Goal: Task Accomplishment & Management: Use online tool/utility

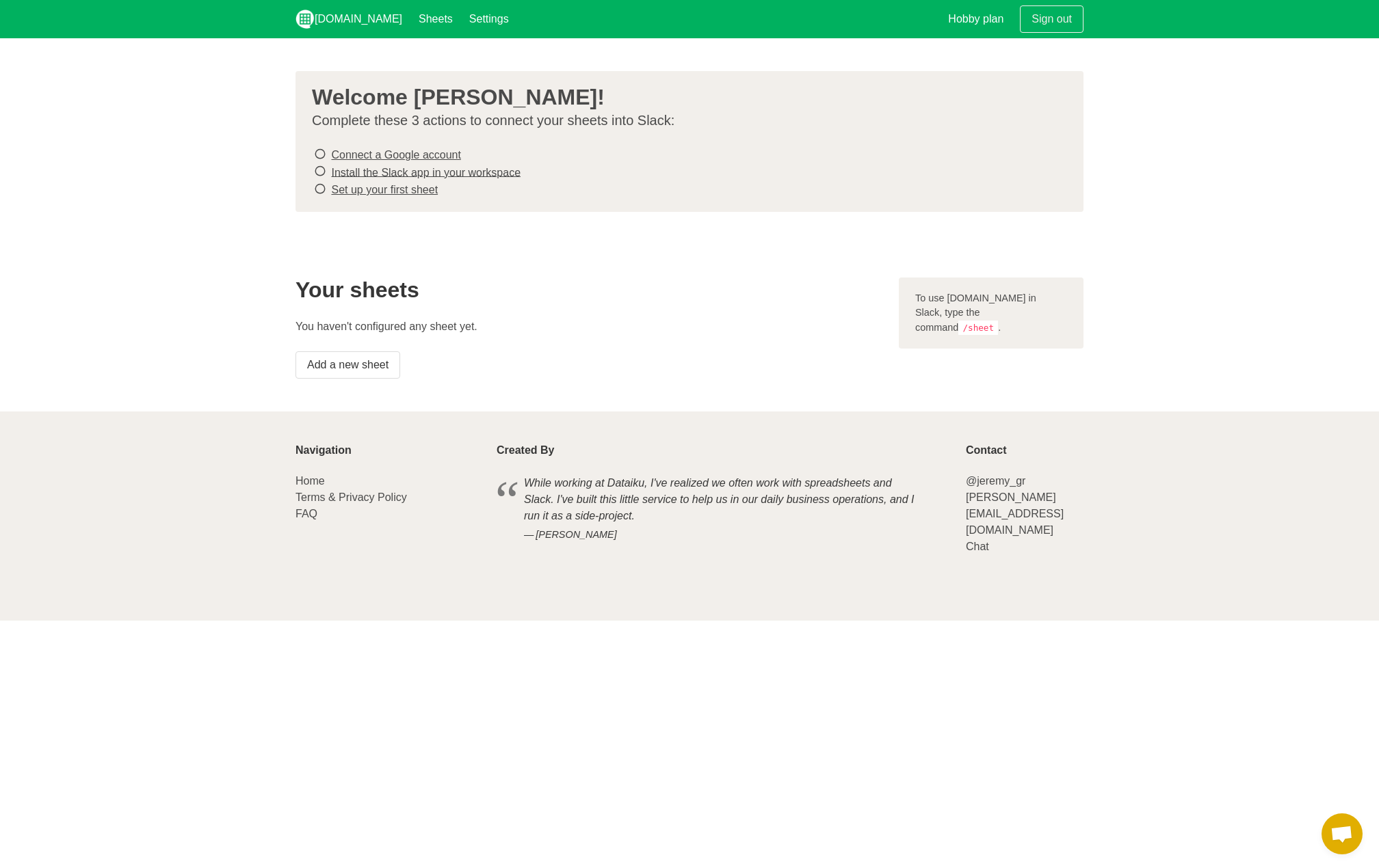
click at [320, 146] on icon at bounding box center [320, 153] width 12 height 18
click at [320, 154] on icon at bounding box center [320, 153] width 12 height 18
click at [357, 159] on link "Connect a Google account" at bounding box center [396, 154] width 130 height 11
click at [359, 170] on link "Install the Slack app in your workspace" at bounding box center [426, 172] width 189 height 11
click at [341, 187] on link "Set up your first sheet" at bounding box center [385, 189] width 107 height 11
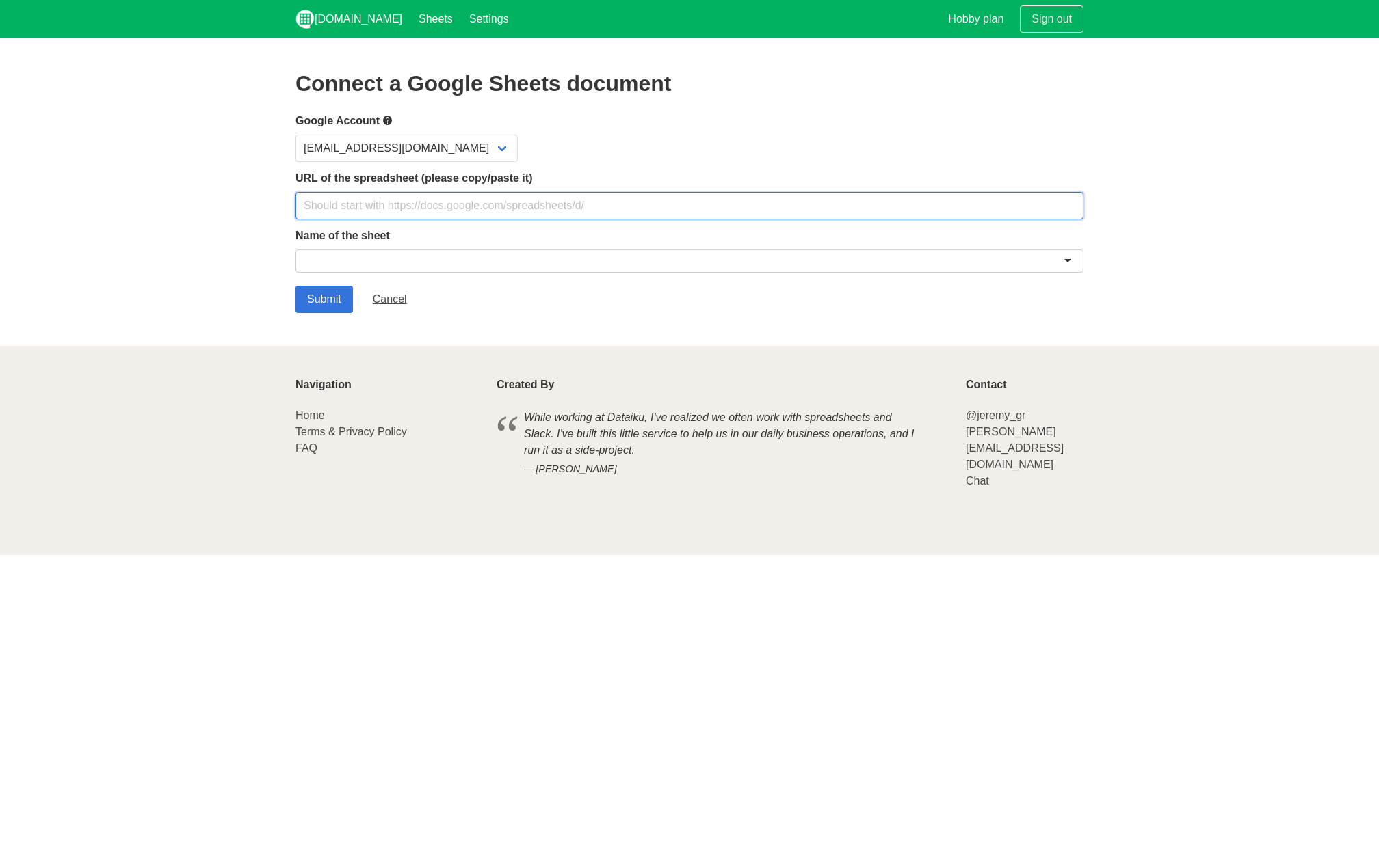
click at [393, 208] on input "text" at bounding box center [689, 205] width 788 height 27
click at [375, 214] on input "text" at bounding box center [689, 205] width 788 height 27
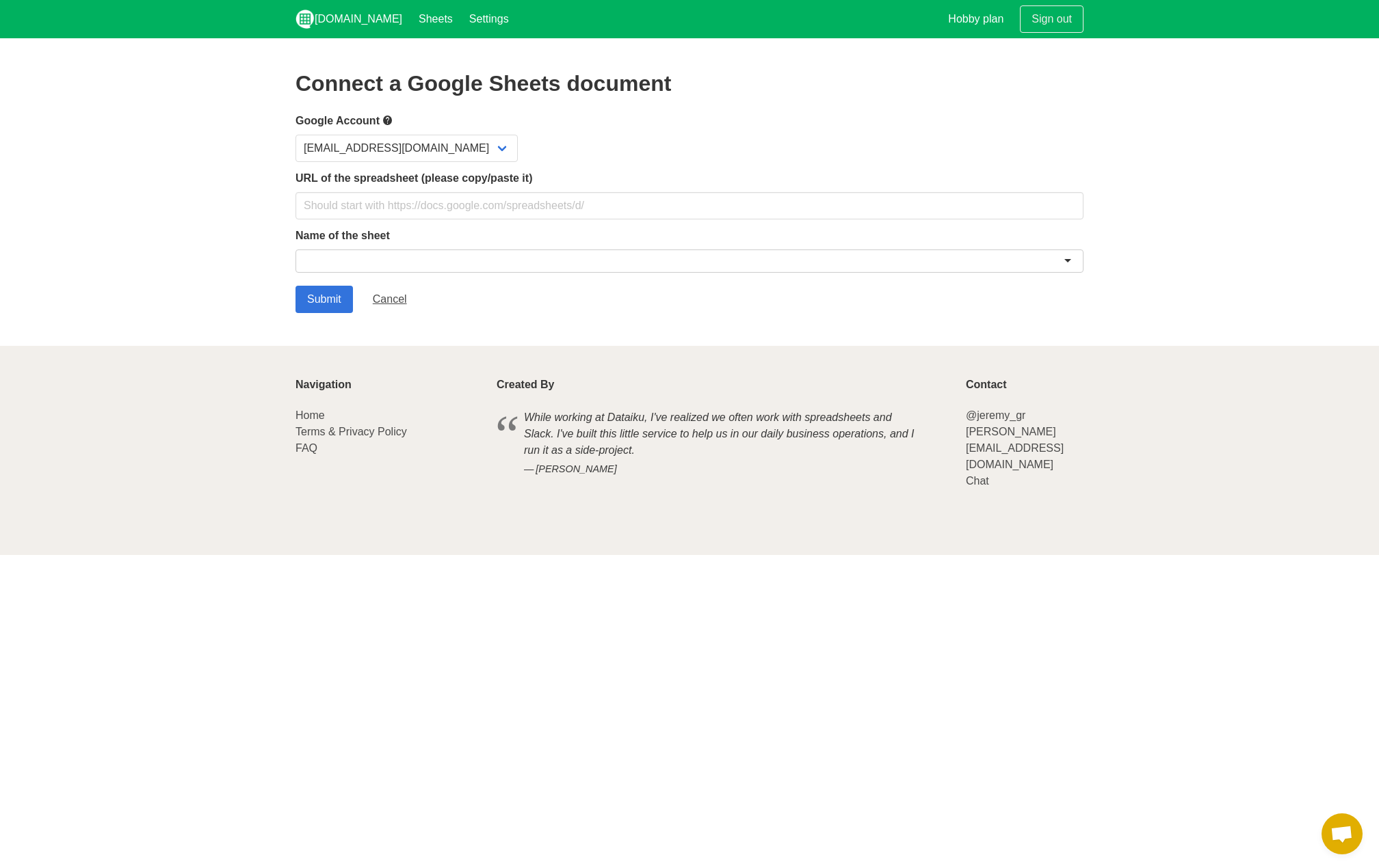
click at [404, 254] on div at bounding box center [689, 261] width 788 height 24
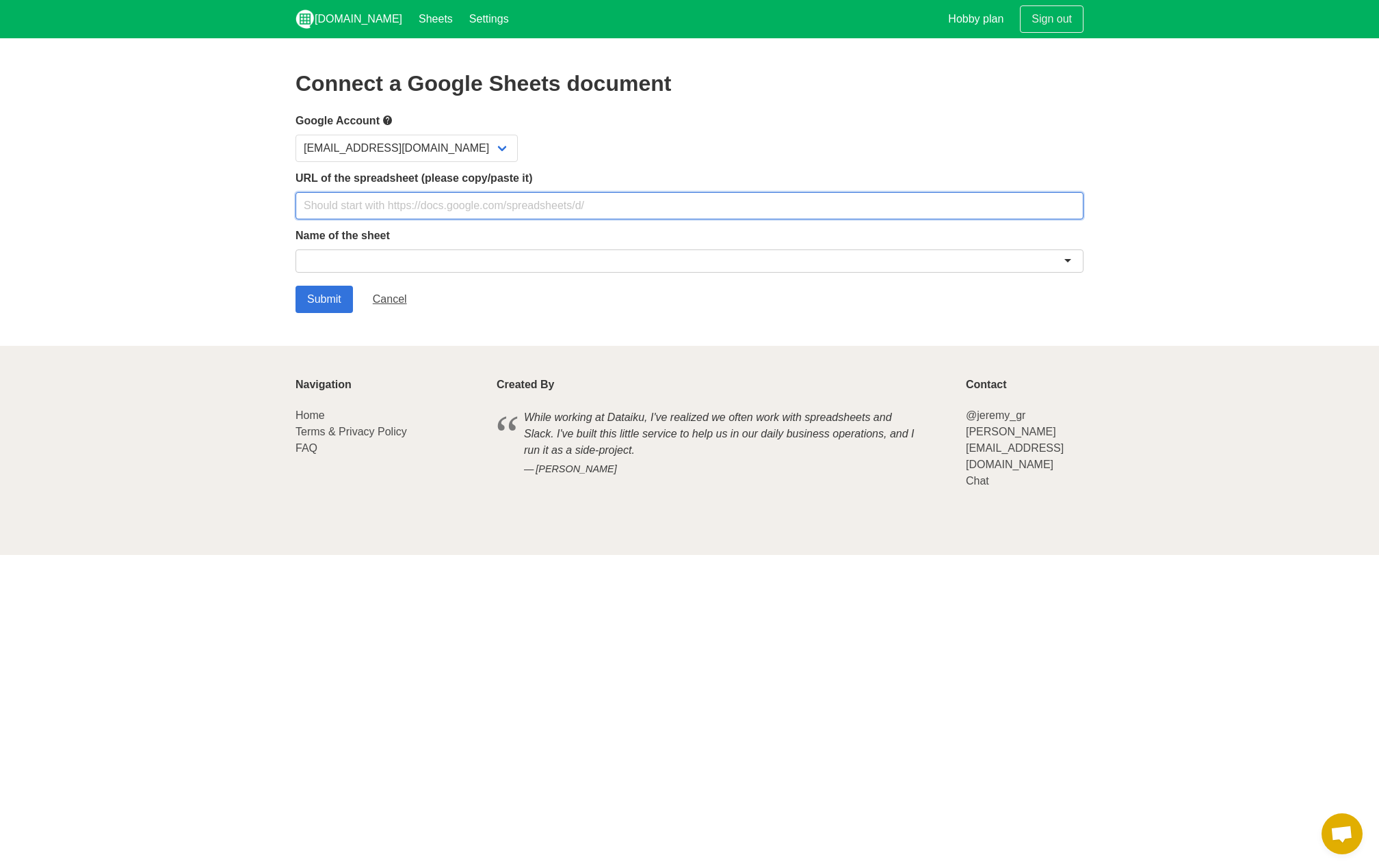
click at [388, 211] on input "text" at bounding box center [689, 205] width 788 height 27
click at [350, 208] on input "text" at bounding box center [689, 205] width 788 height 27
paste input "https://docs.google.com/spreadsheets/d/1fDYtjZ6Jsft3TiFyU9uykVX24-2zJtruFsCsIfn…"
type input "https://docs.google.com/spreadsheets/d/1fDYtjZ6Jsft3TiFyU9uykVX24-2zJtruFsCsIfn…"
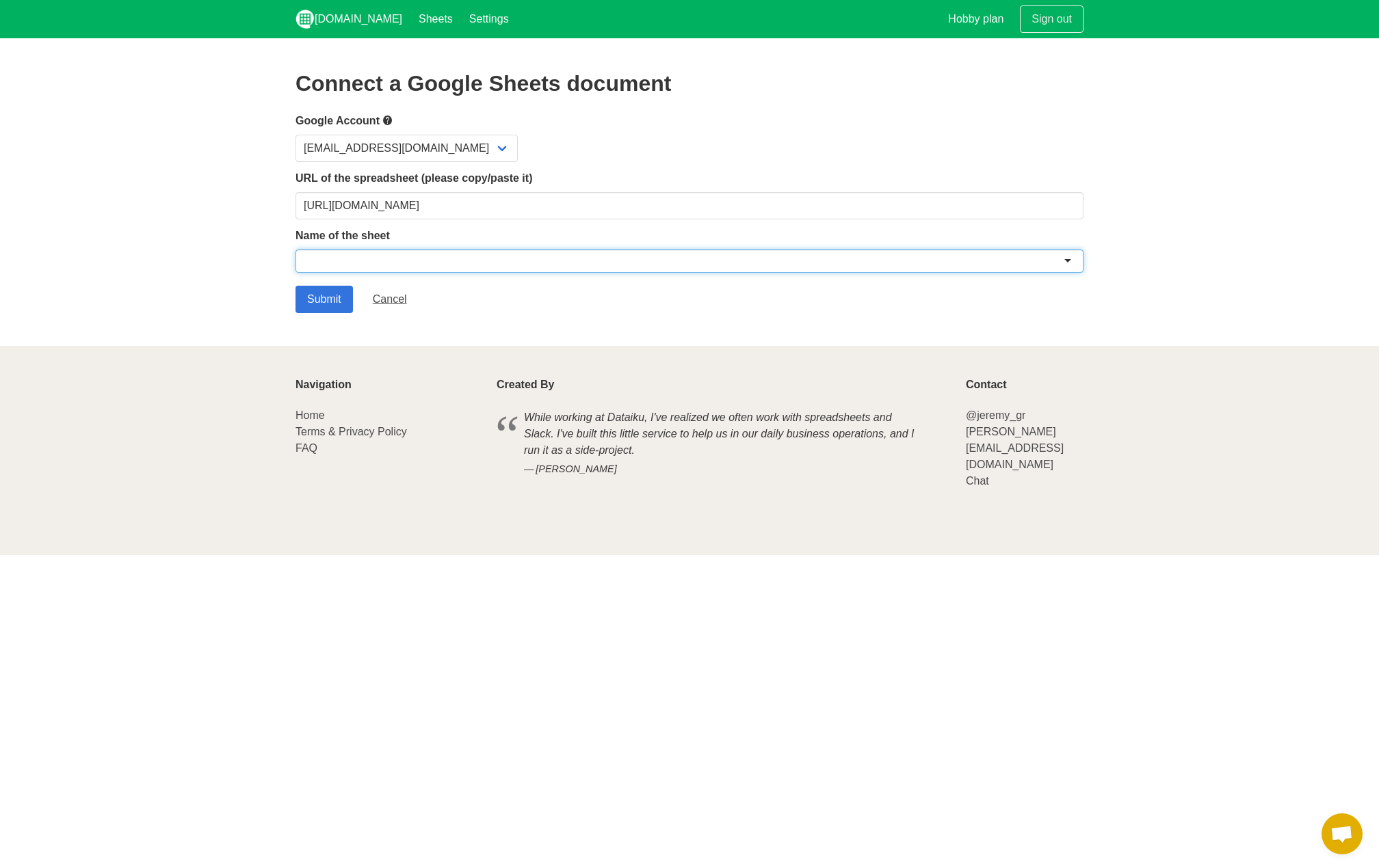
click at [337, 260] on div at bounding box center [689, 261] width 788 height 24
click at [341, 261] on div at bounding box center [689, 261] width 788 height 24
type input "Entrega de Pagina"
click at [322, 305] on input "Submit" at bounding box center [324, 299] width 58 height 27
